Goal: Task Accomplishment & Management: Use online tool/utility

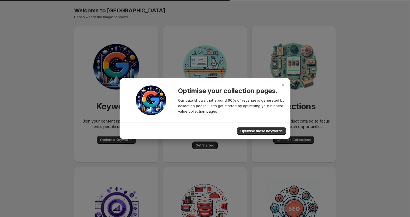
click at [123, 141] on div at bounding box center [205, 108] width 410 height 217
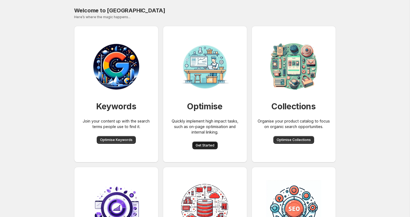
click at [207, 144] on span "Get Started" at bounding box center [205, 145] width 19 height 4
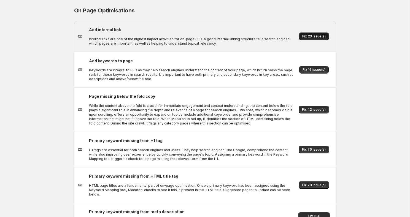
click at [314, 36] on span "Fix 23 issue(s)" at bounding box center [313, 36] width 23 height 4
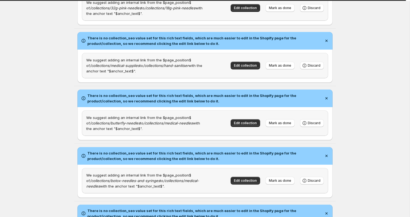
scroll to position [781, 0]
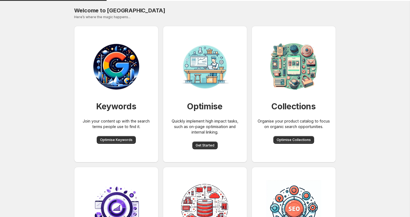
click at [207, 141] on body "Skip to content Welcome to Macaroni. This page is ready Welcome to Macaroni Her…" at bounding box center [205, 108] width 410 height 217
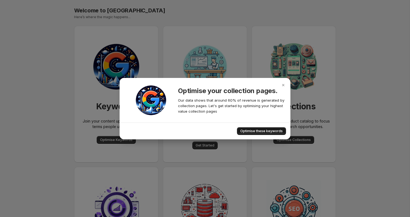
click at [258, 130] on span "Optimise these keywords" at bounding box center [261, 131] width 42 height 4
click at [200, 148] on body "Skip to content Welcome to Macaroni. This page is ready Welcome to Macaroni Her…" at bounding box center [205, 108] width 410 height 217
click at [285, 85] on icon "Close" at bounding box center [284, 85] width 6 height 6
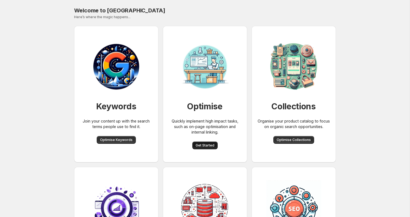
click at [206, 144] on span "Get Started" at bounding box center [205, 145] width 19 height 4
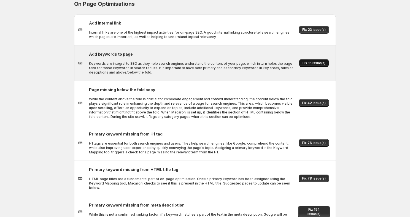
scroll to position [12, 0]
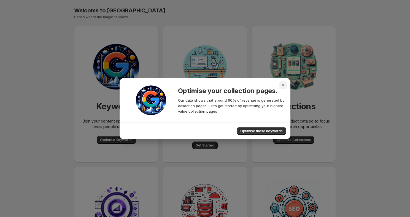
click at [283, 83] on icon "Close" at bounding box center [284, 85] width 6 height 6
